Goal: Task Accomplishment & Management: Use online tool/utility

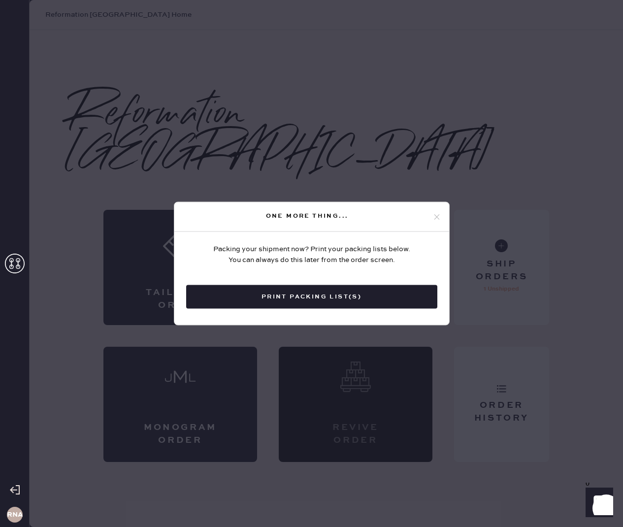
click at [437, 214] on icon at bounding box center [436, 216] width 9 height 9
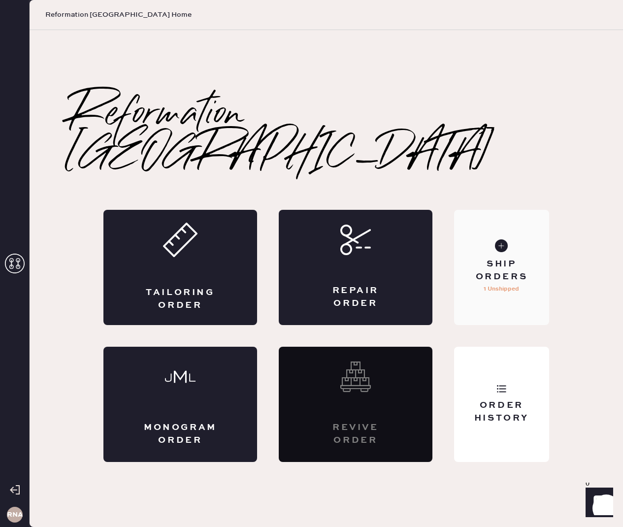
click at [472, 230] on div "Ship Orders 1 Unshipped" at bounding box center [501, 267] width 95 height 115
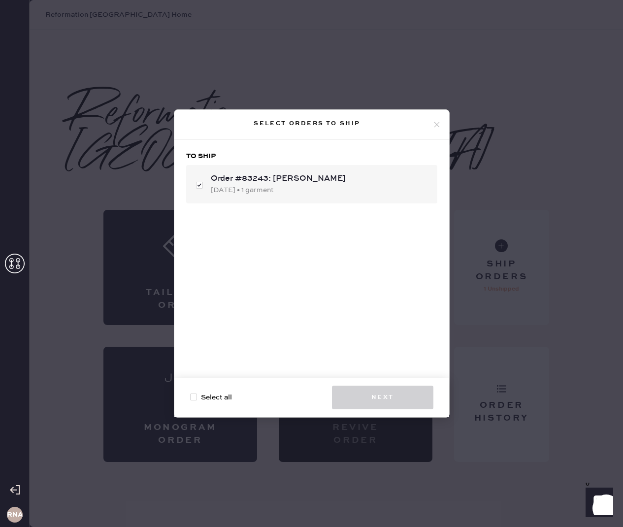
checkbox input "true"
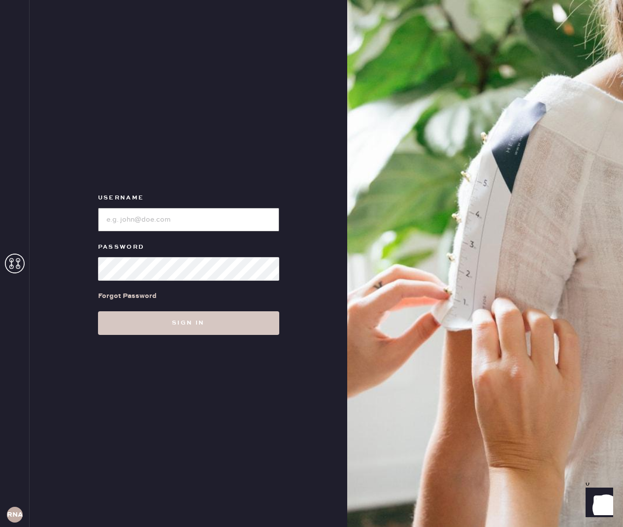
type input "reformationnashville"
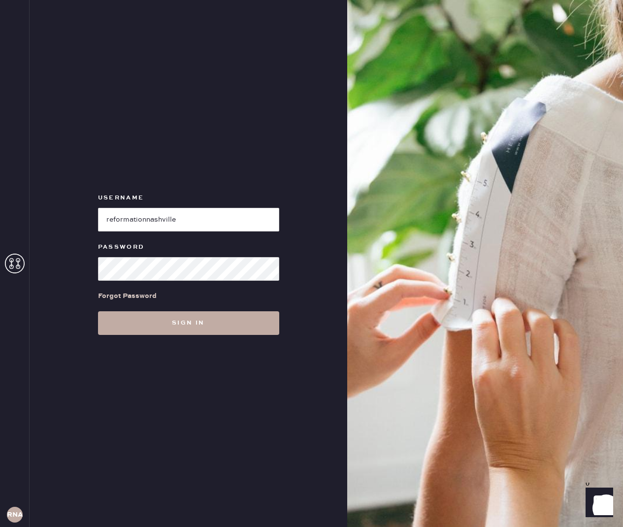
click at [207, 327] on button "Sign in" at bounding box center [188, 323] width 181 height 24
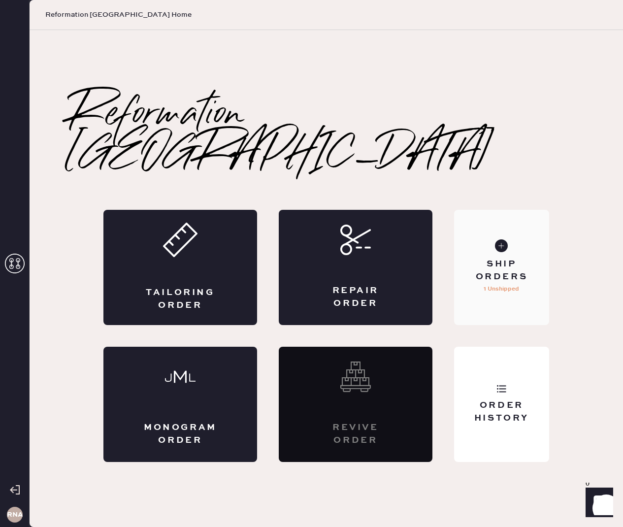
click at [517, 260] on div "Ship Orders" at bounding box center [501, 270] width 79 height 25
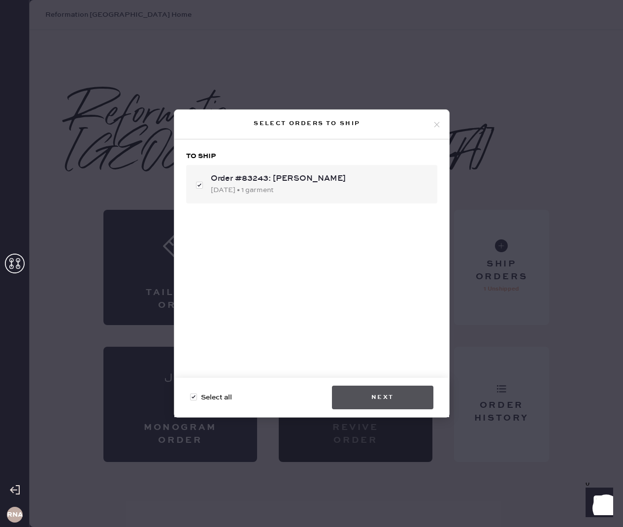
click at [391, 399] on button "Next" at bounding box center [382, 398] width 101 height 24
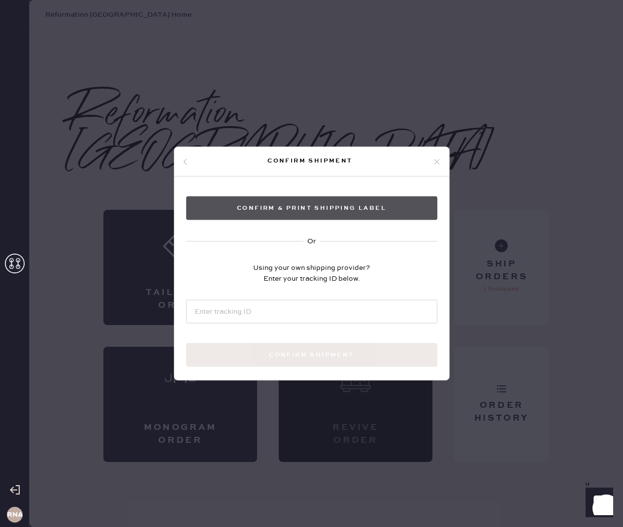
click at [387, 205] on button "Confirm & Print shipping label" at bounding box center [311, 209] width 251 height 24
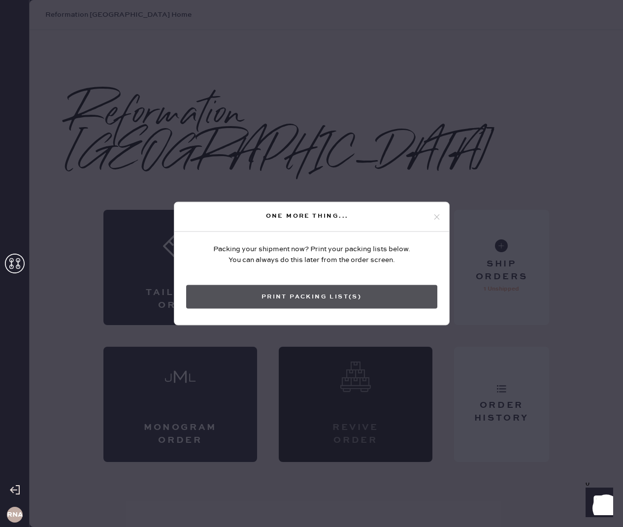
click at [315, 285] on button "Print Packing List(s)" at bounding box center [311, 297] width 251 height 24
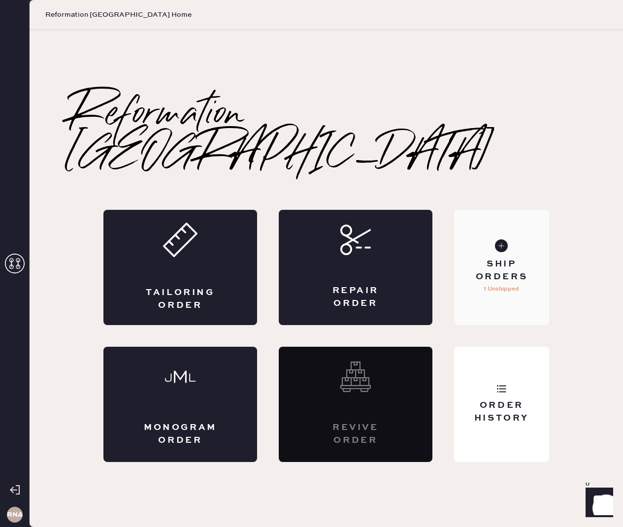
click at [484, 290] on div "Ship Orders 1 Unshipped" at bounding box center [501, 267] width 95 height 115
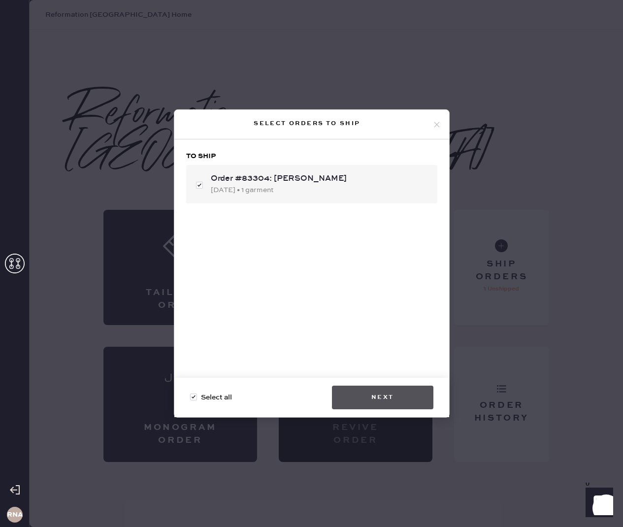
click at [386, 394] on button "Next" at bounding box center [382, 398] width 101 height 24
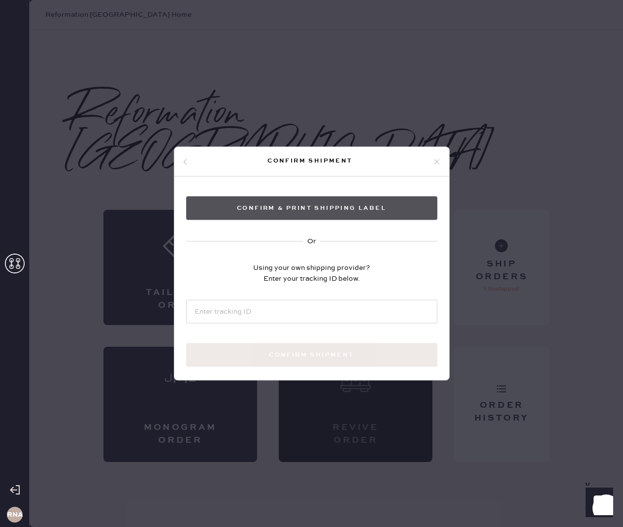
click at [363, 203] on button "Confirm & Print shipping label" at bounding box center [311, 209] width 251 height 24
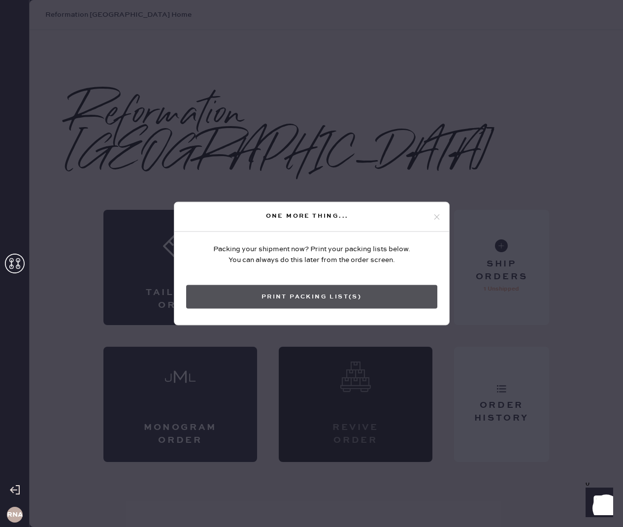
click at [351, 296] on button "Print Packing List(s)" at bounding box center [311, 297] width 251 height 24
